Goal: Information Seeking & Learning: Learn about a topic

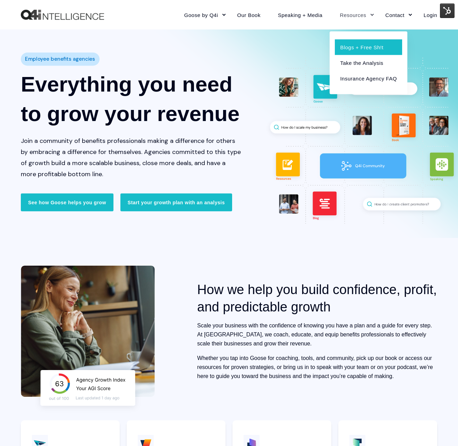
click at [359, 46] on link "Blogs + Free Sh!t" at bounding box center [368, 47] width 67 height 16
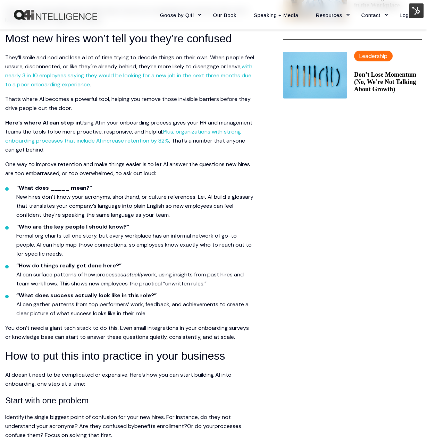
scroll to position [368, 2]
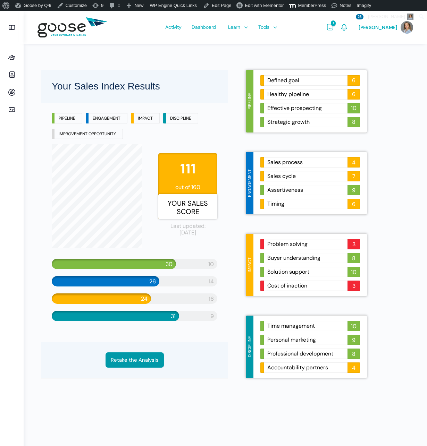
scroll to position [1, 0]
